Goal: Transaction & Acquisition: Purchase product/service

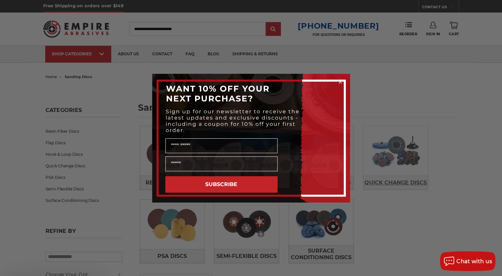
scroll to position [33, 0]
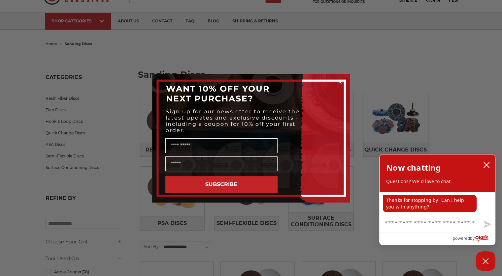
click at [338, 81] on circle "Close dialog" at bounding box center [340, 82] width 6 height 6
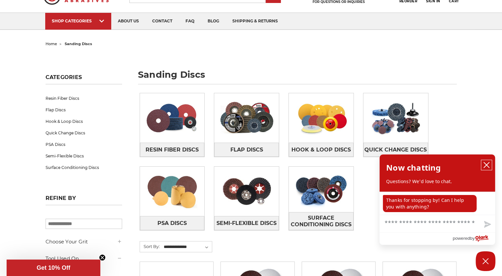
click at [485, 163] on icon "close chatbox" at bounding box center [486, 165] width 7 height 7
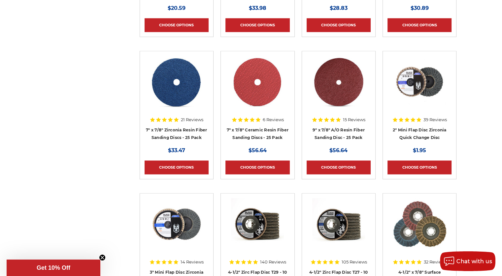
scroll to position [924, 0]
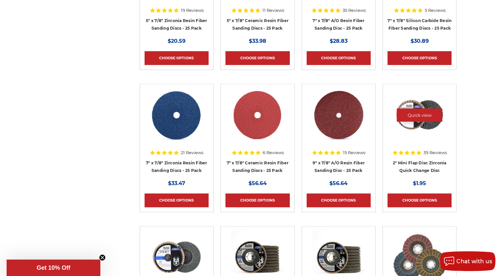
click at [433, 150] on div at bounding box center [419, 121] width 64 height 64
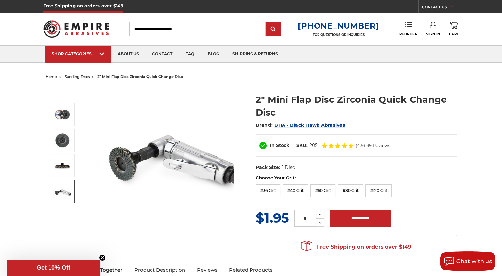
click at [349, 145] on icon at bounding box center [350, 145] width 5 height 5
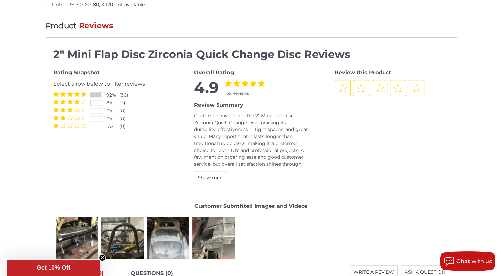
scroll to position [775, 0]
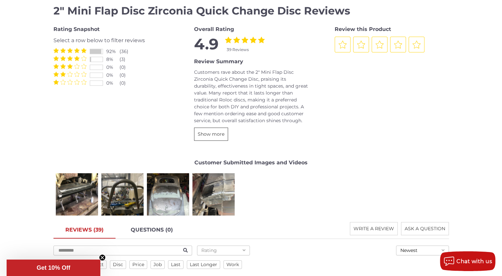
click at [211, 131] on span "Show more" at bounding box center [211, 134] width 27 height 6
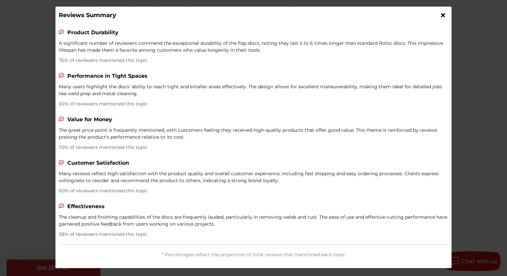
click at [442, 15] on icon at bounding box center [443, 15] width 4 height 6
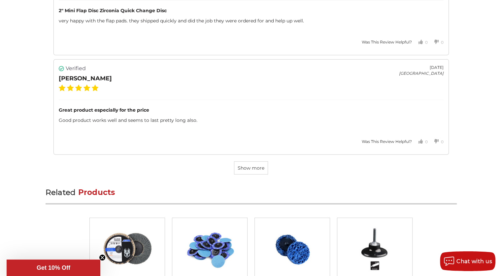
scroll to position [1864, 0]
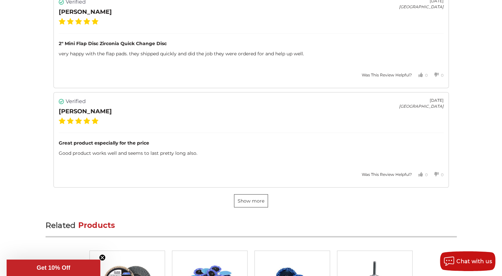
click at [251, 198] on span "Show more" at bounding box center [251, 201] width 27 height 6
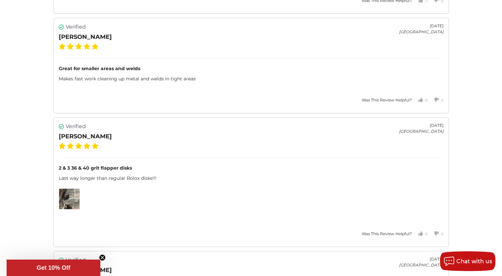
scroll to position [2359, 0]
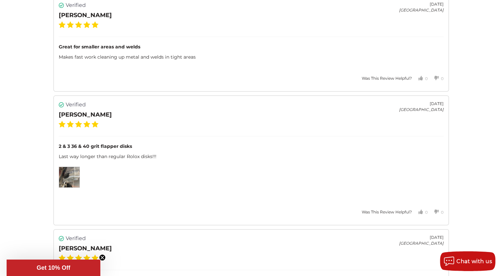
click at [68, 168] on img at bounding box center [69, 177] width 20 height 20
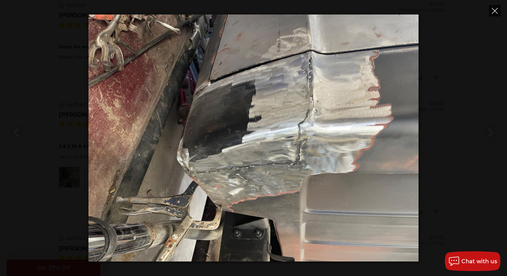
click at [494, 8] on icon "Close" at bounding box center [495, 11] width 6 height 6
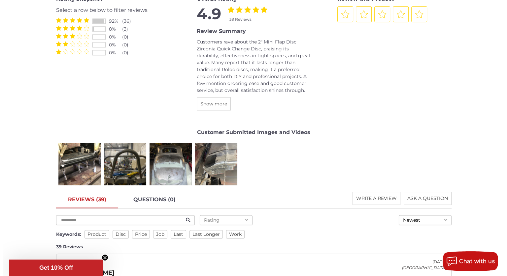
scroll to position [841, 0]
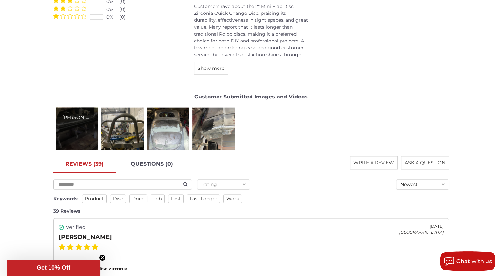
click at [77, 132] on div "Jack A." at bounding box center [77, 129] width 42 height 42
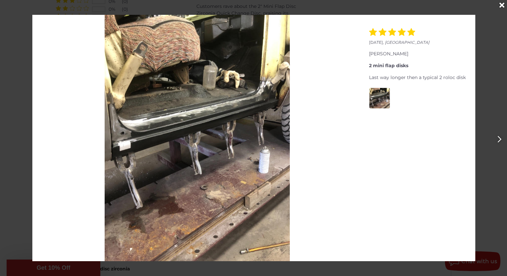
click at [498, 138] on icon "Next" at bounding box center [499, 139] width 4 height 7
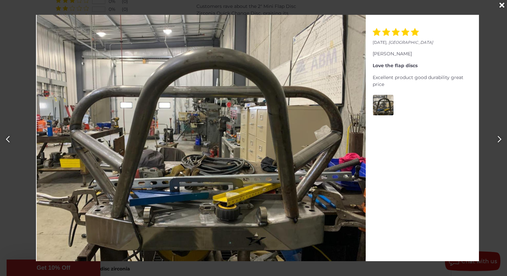
scroll to position [0, 507]
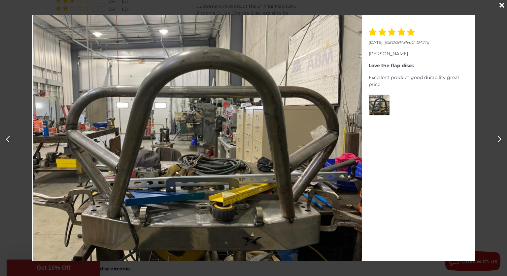
click at [498, 138] on icon "Next" at bounding box center [499, 139] width 4 height 7
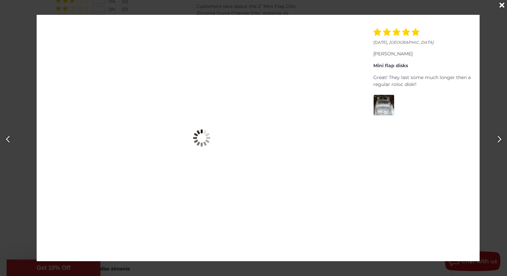
scroll to position [0, 1014]
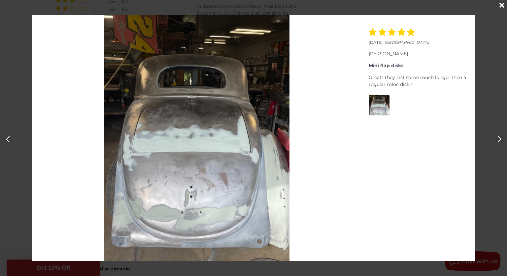
click at [498, 138] on icon "Next" at bounding box center [499, 139] width 4 height 7
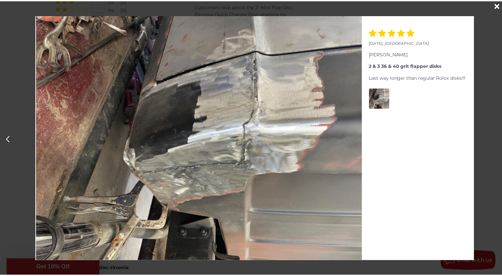
scroll to position [0, 1520]
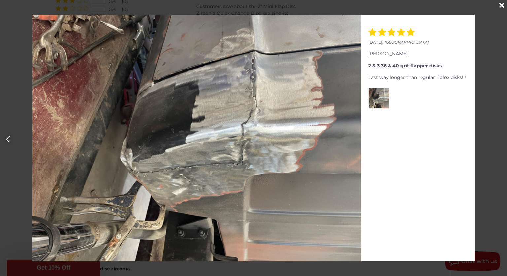
click at [498, 138] on div "March 21, 2021 , United States Jack A. 2 mini flap disks Last way longer then a…" at bounding box center [253, 138] width 507 height 247
click at [501, 3] on icon "Close" at bounding box center [501, 5] width 5 height 7
